Goal: Information Seeking & Learning: Learn about a topic

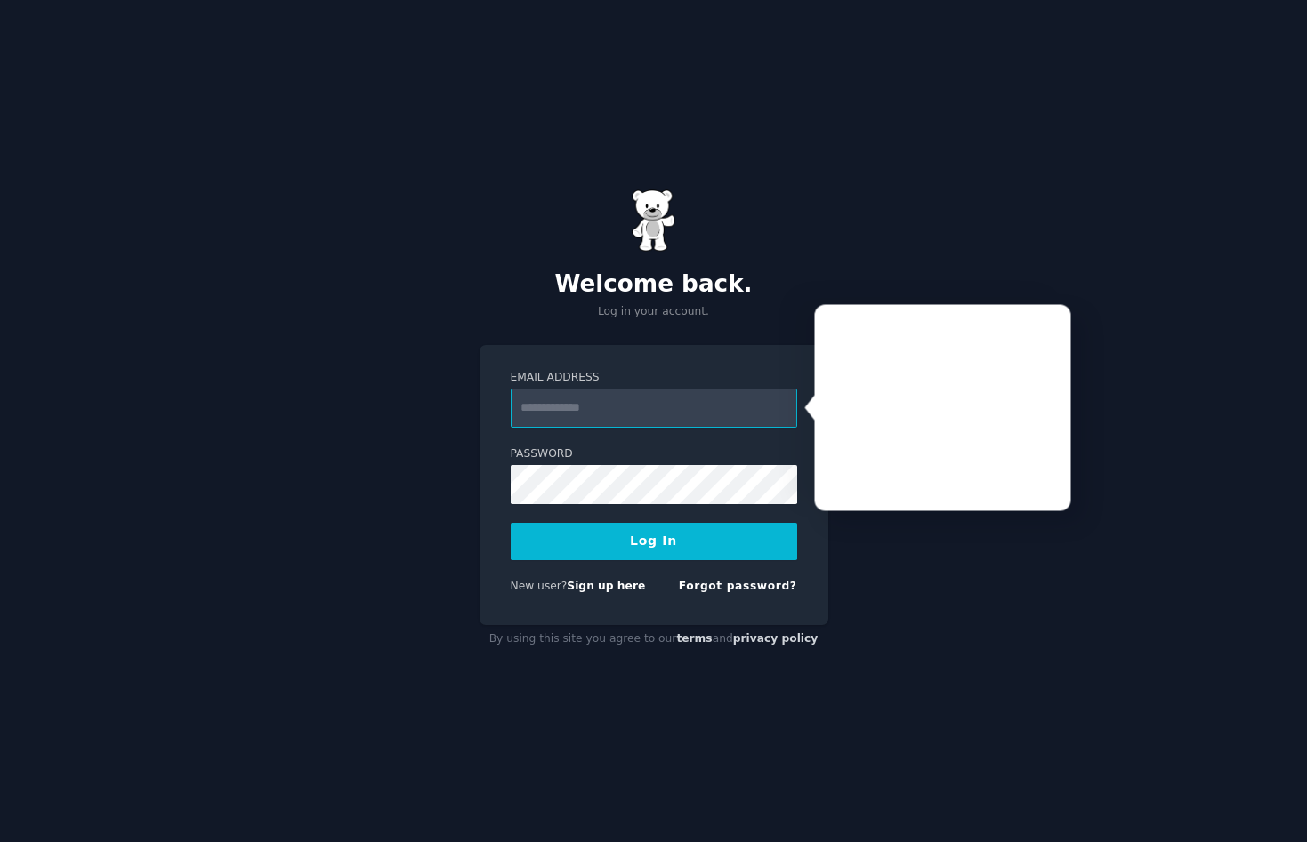
type input "**********"
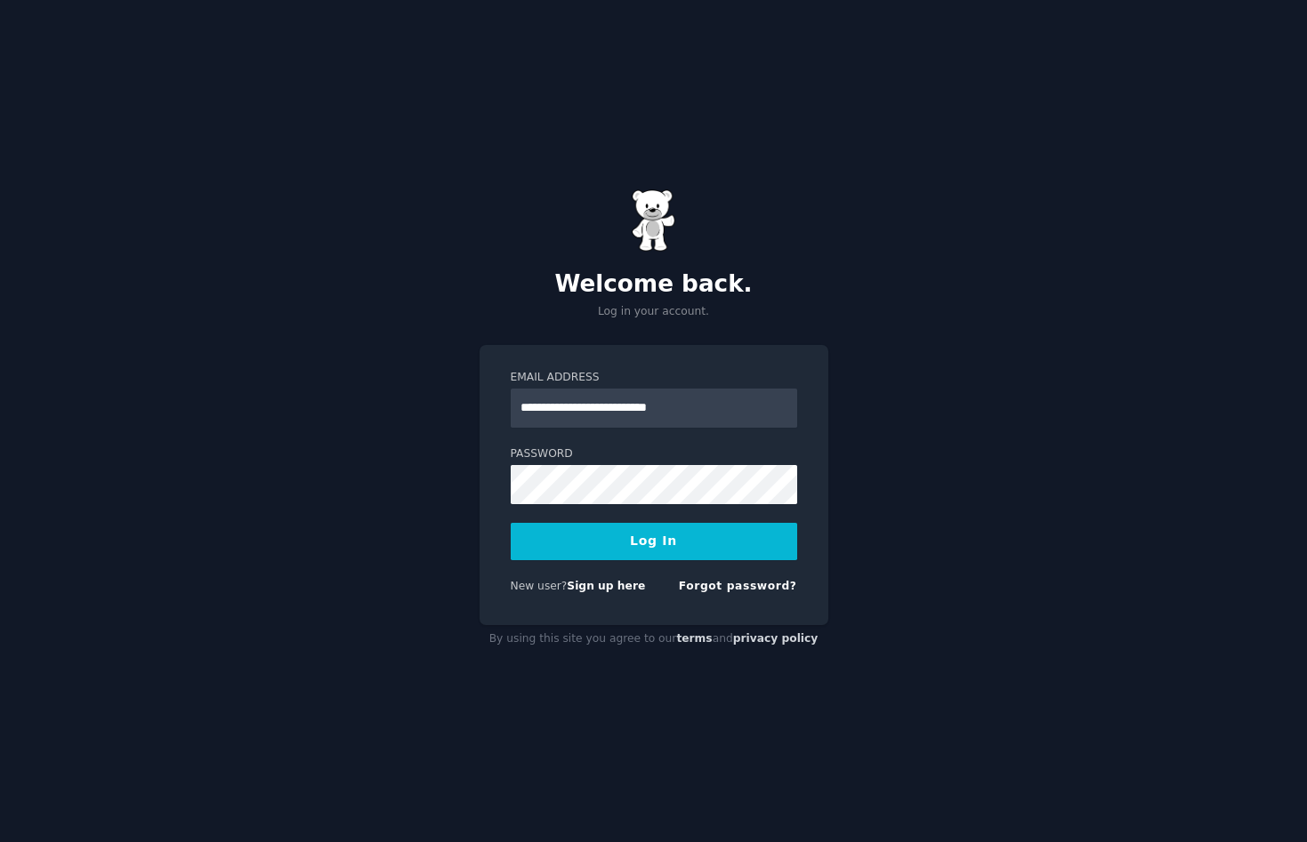
click at [657, 544] on button "Log In" at bounding box center [654, 541] width 286 height 37
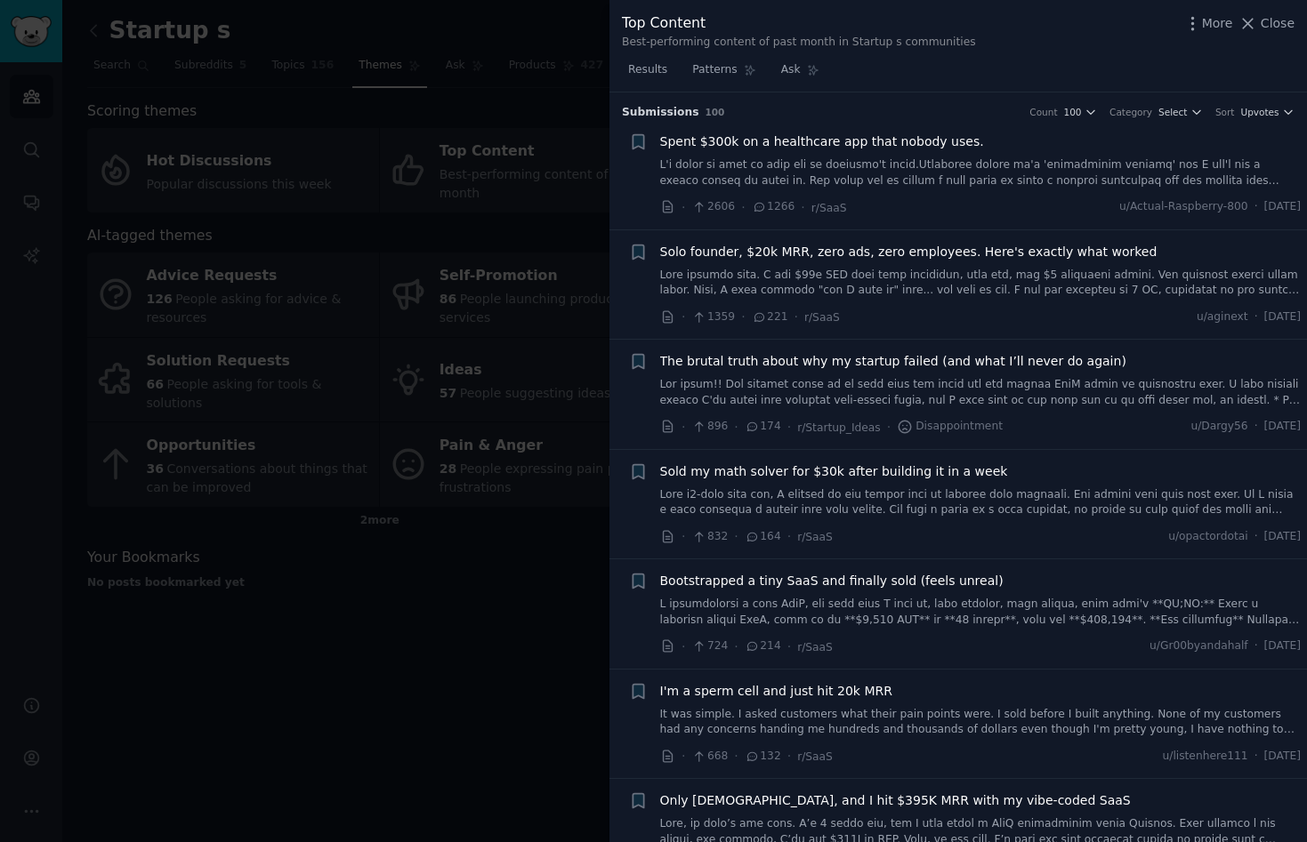
click at [801, 165] on link at bounding box center [980, 172] width 641 height 31
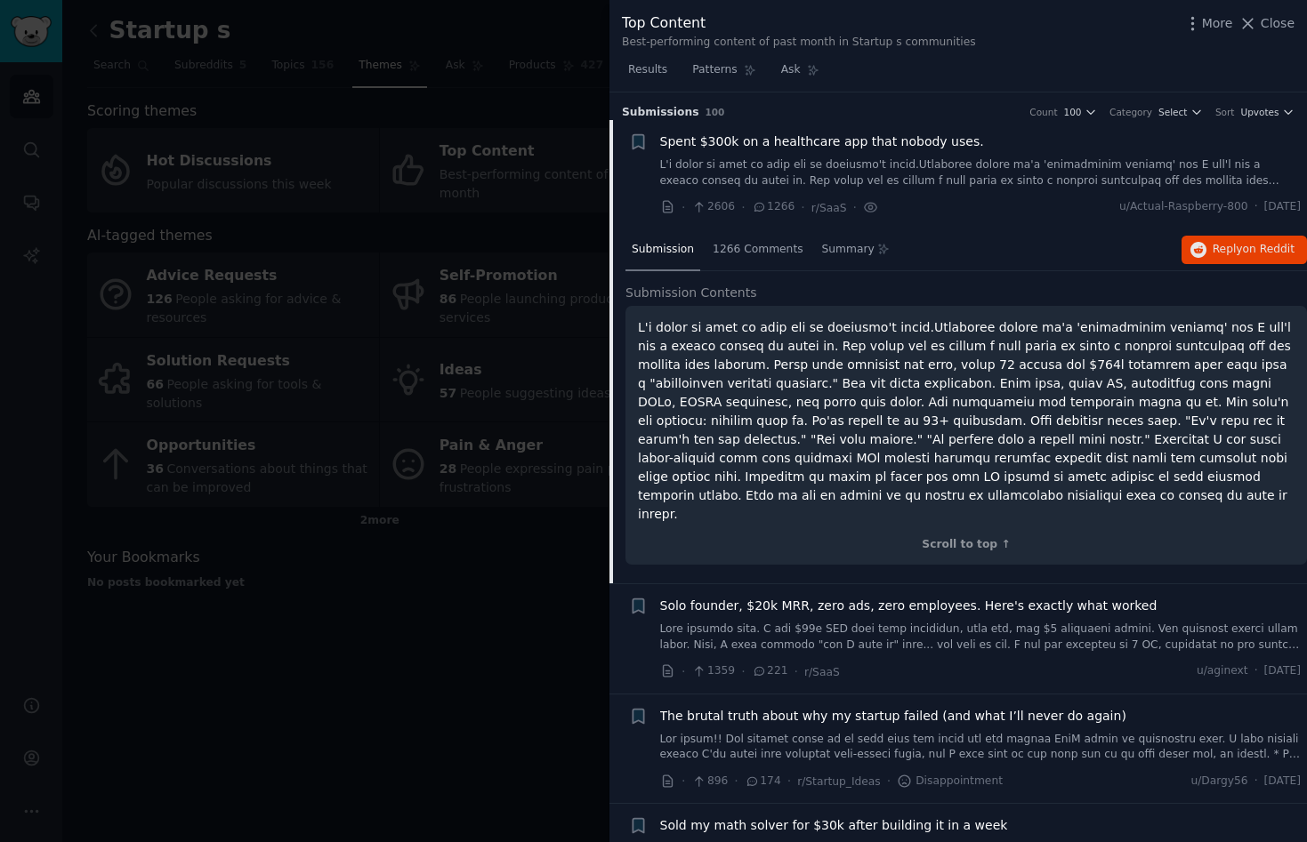
scroll to position [28, 0]
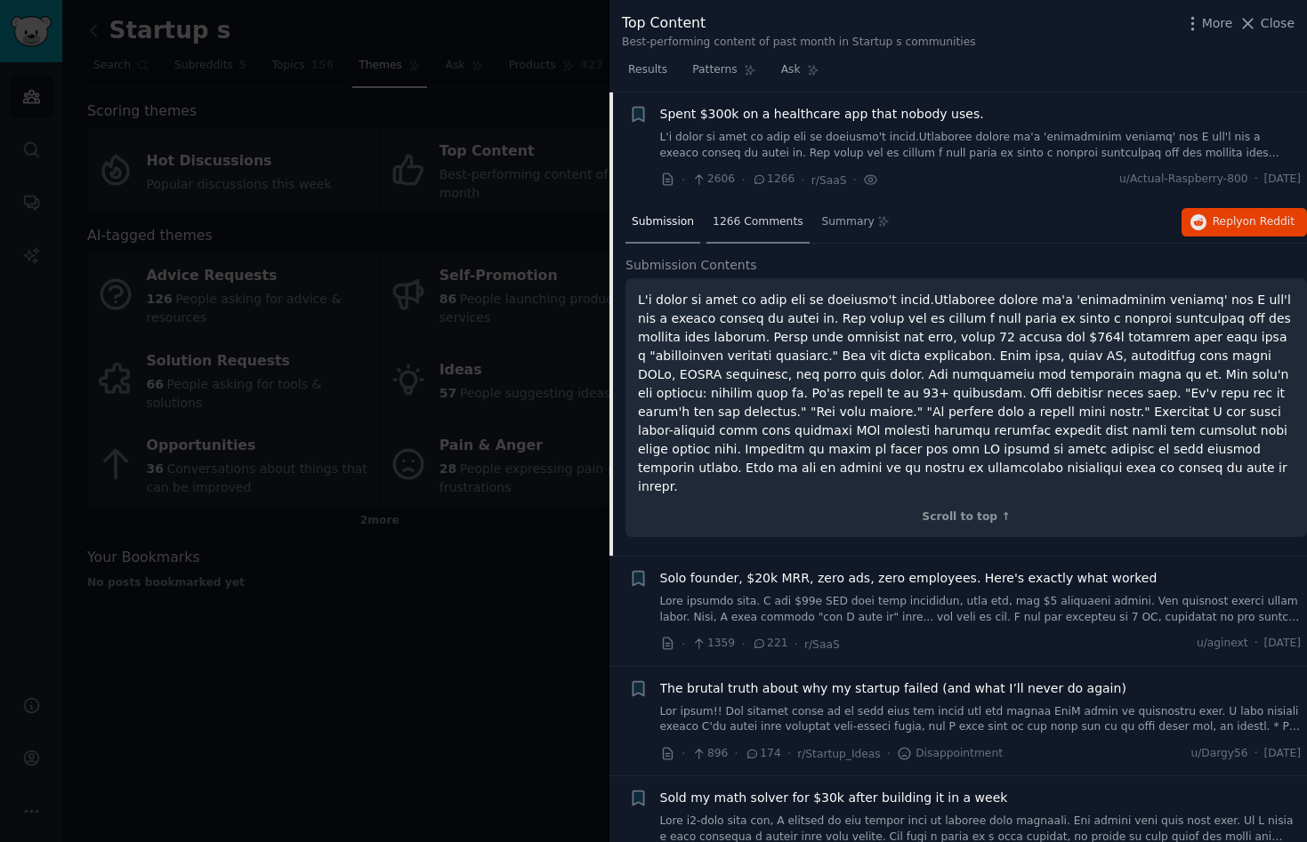
click at [747, 217] on span "1266 Comments" at bounding box center [758, 222] width 90 height 16
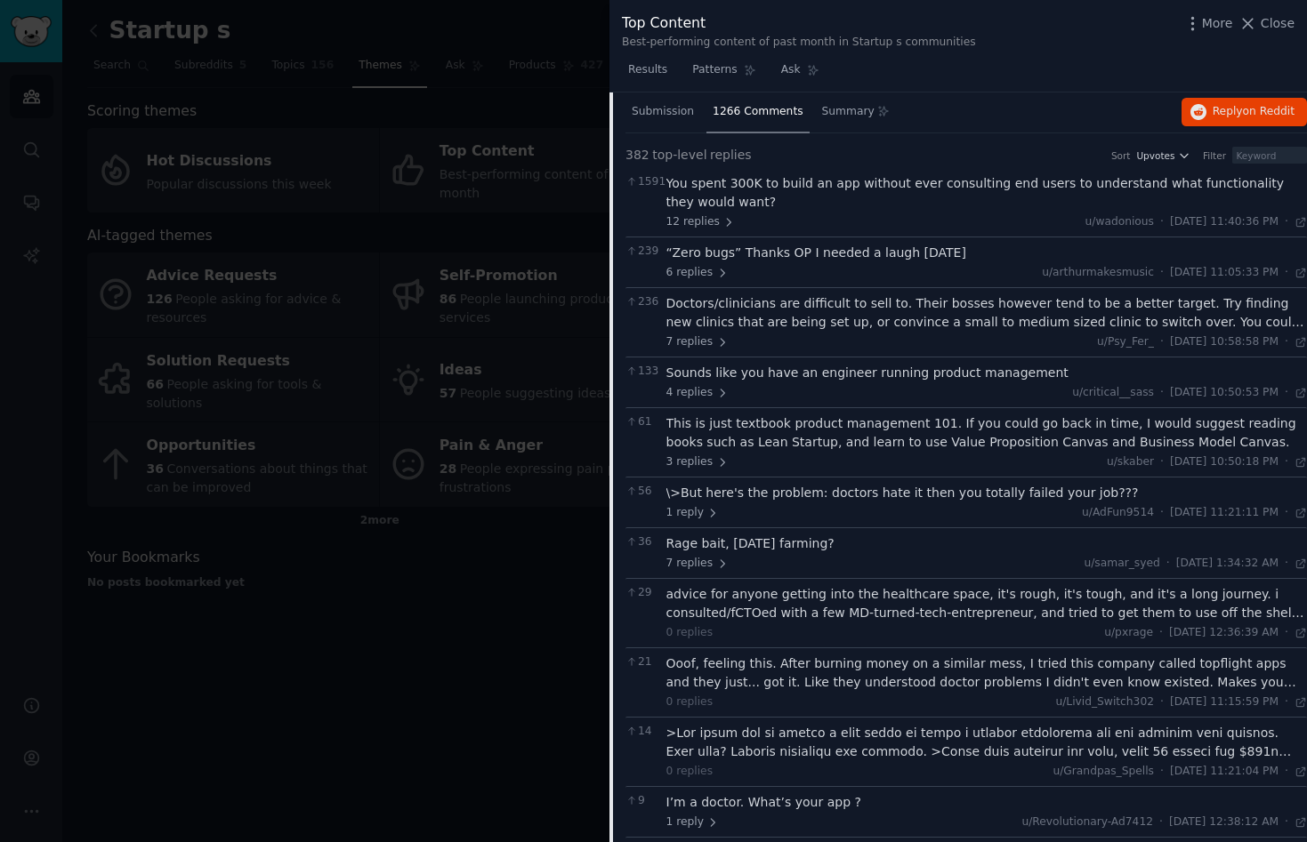
scroll to position [0, 0]
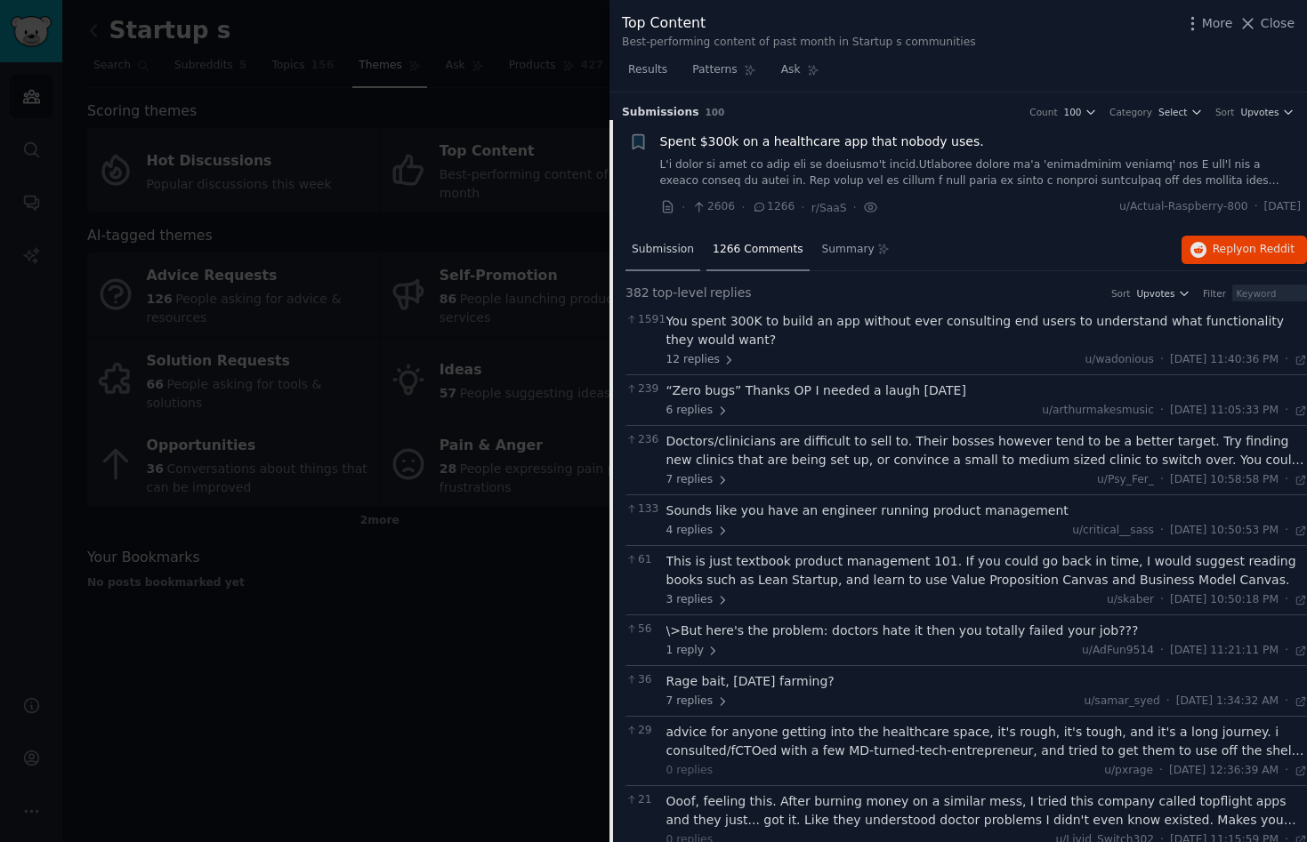
click at [662, 243] on span "Submission" at bounding box center [663, 250] width 62 height 16
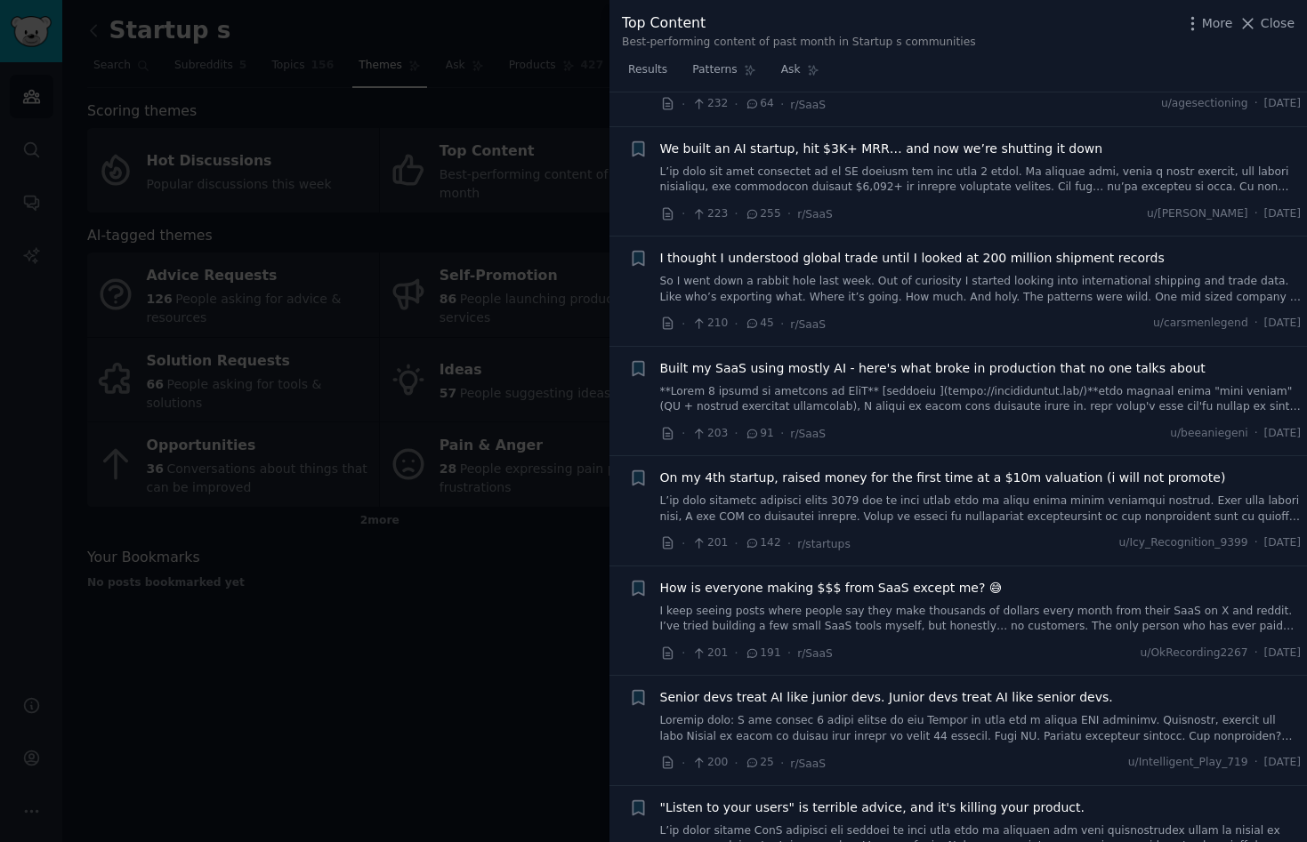
scroll to position [3152, 0]
click at [822, 606] on link "I keep seeing posts where people say they make thousands of dollars every month…" at bounding box center [980, 621] width 641 height 31
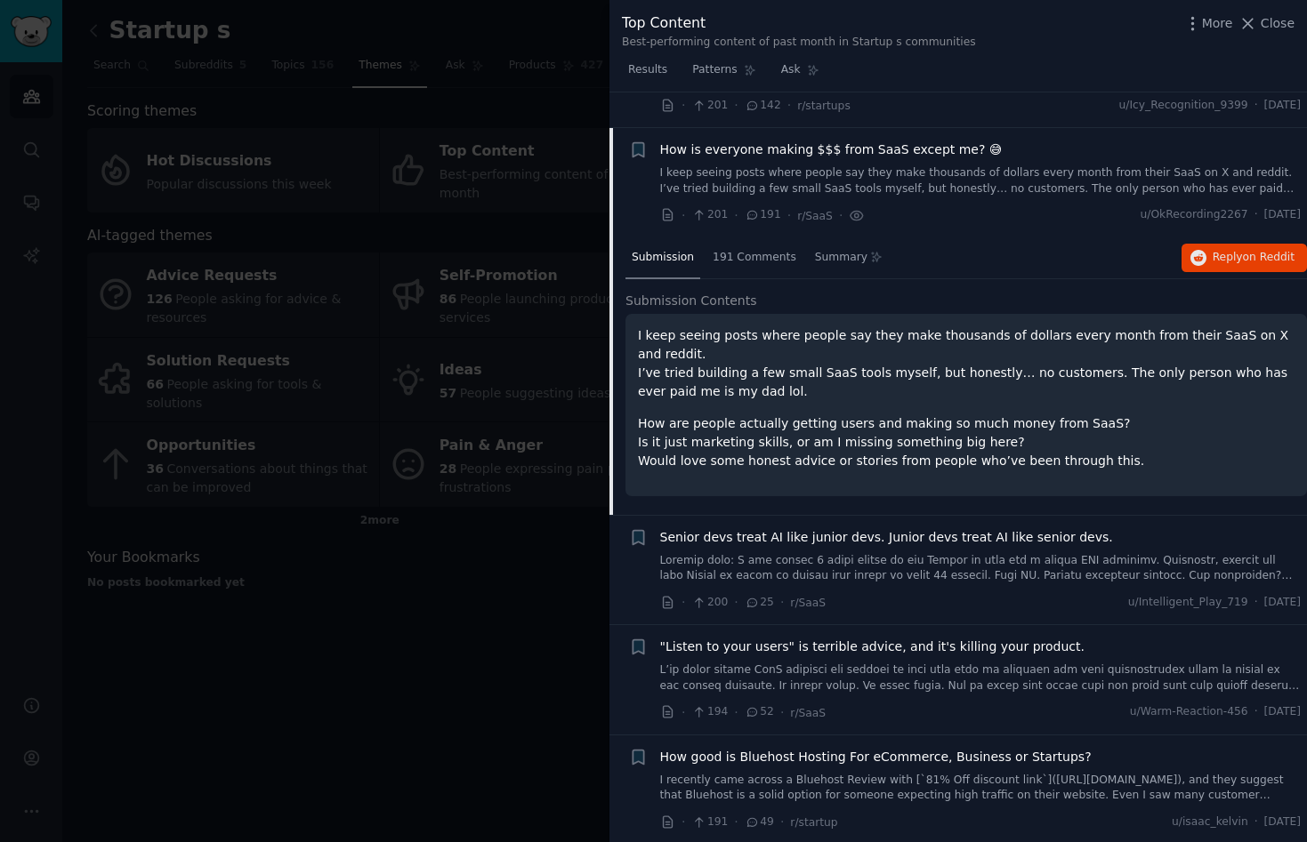
scroll to position [3254, 0]
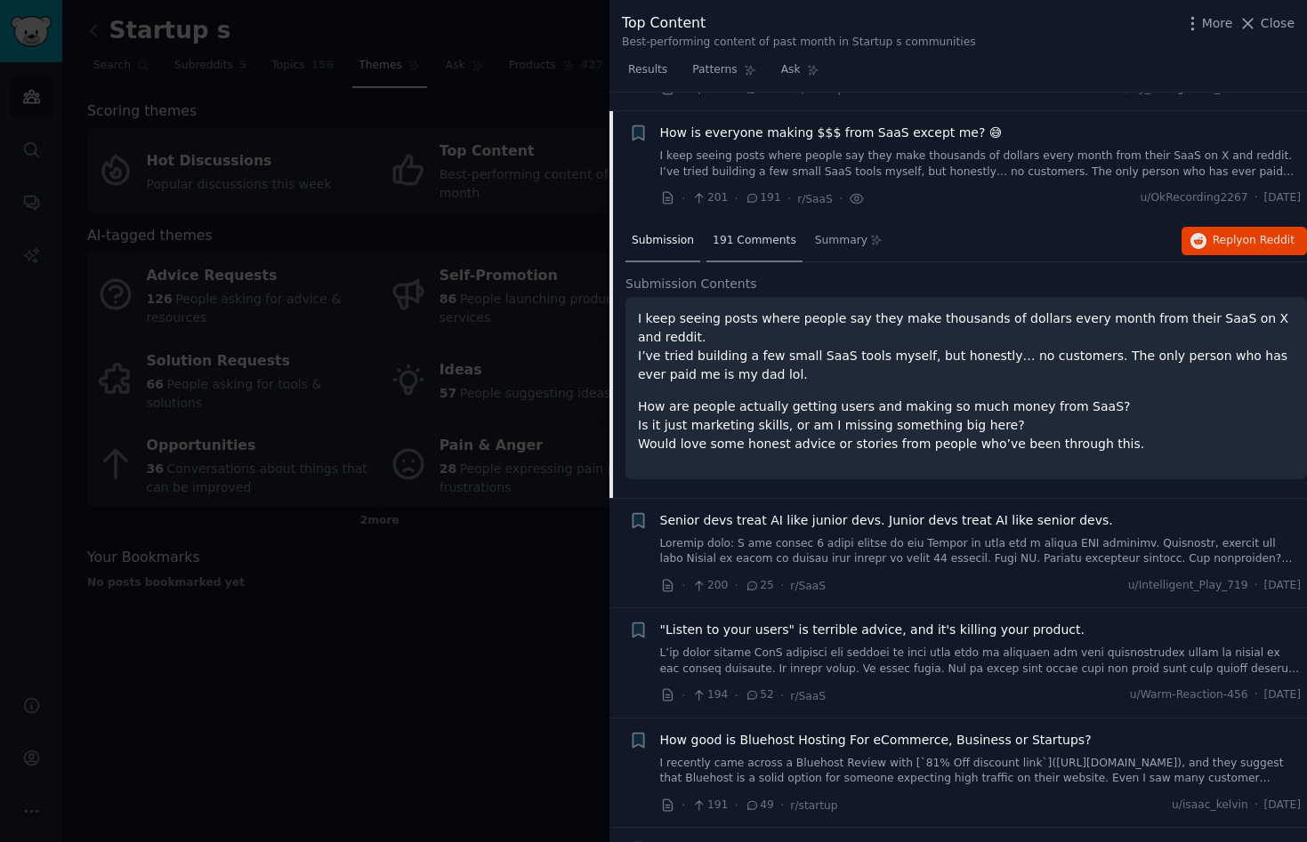
click at [751, 233] on span "191 Comments" at bounding box center [755, 241] width 84 height 16
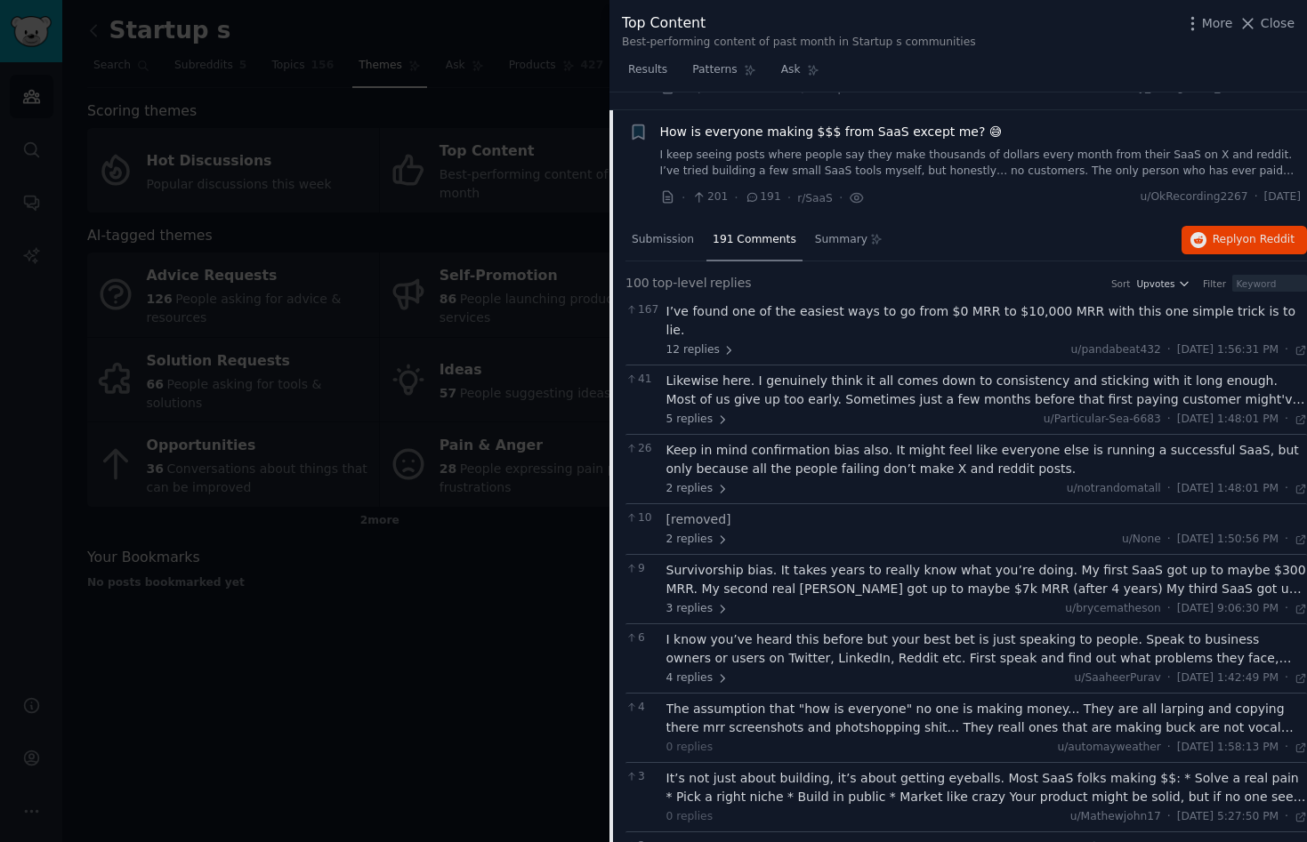
scroll to position [3253, 0]
